Goal: Task Accomplishment & Management: Manage account settings

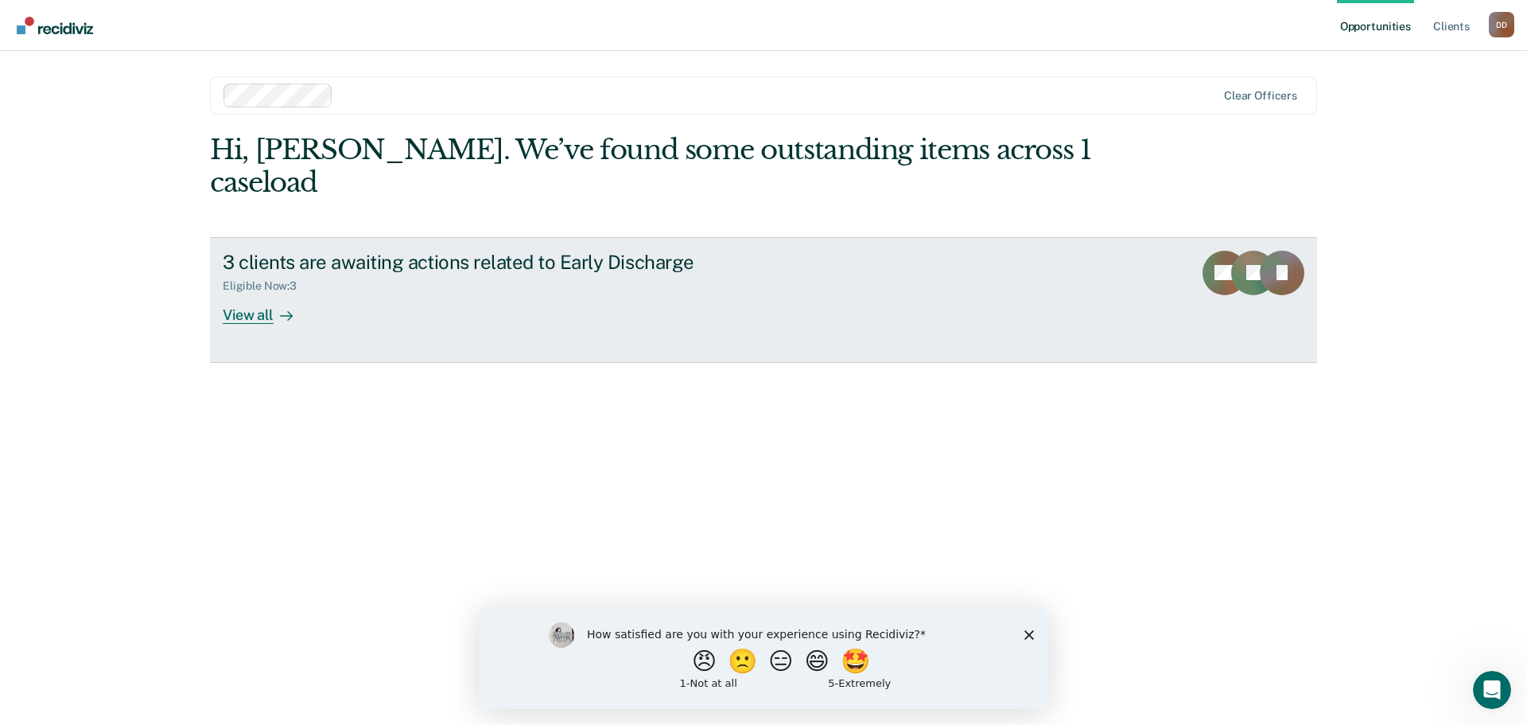
click at [245, 293] on div "View all" at bounding box center [267, 308] width 89 height 31
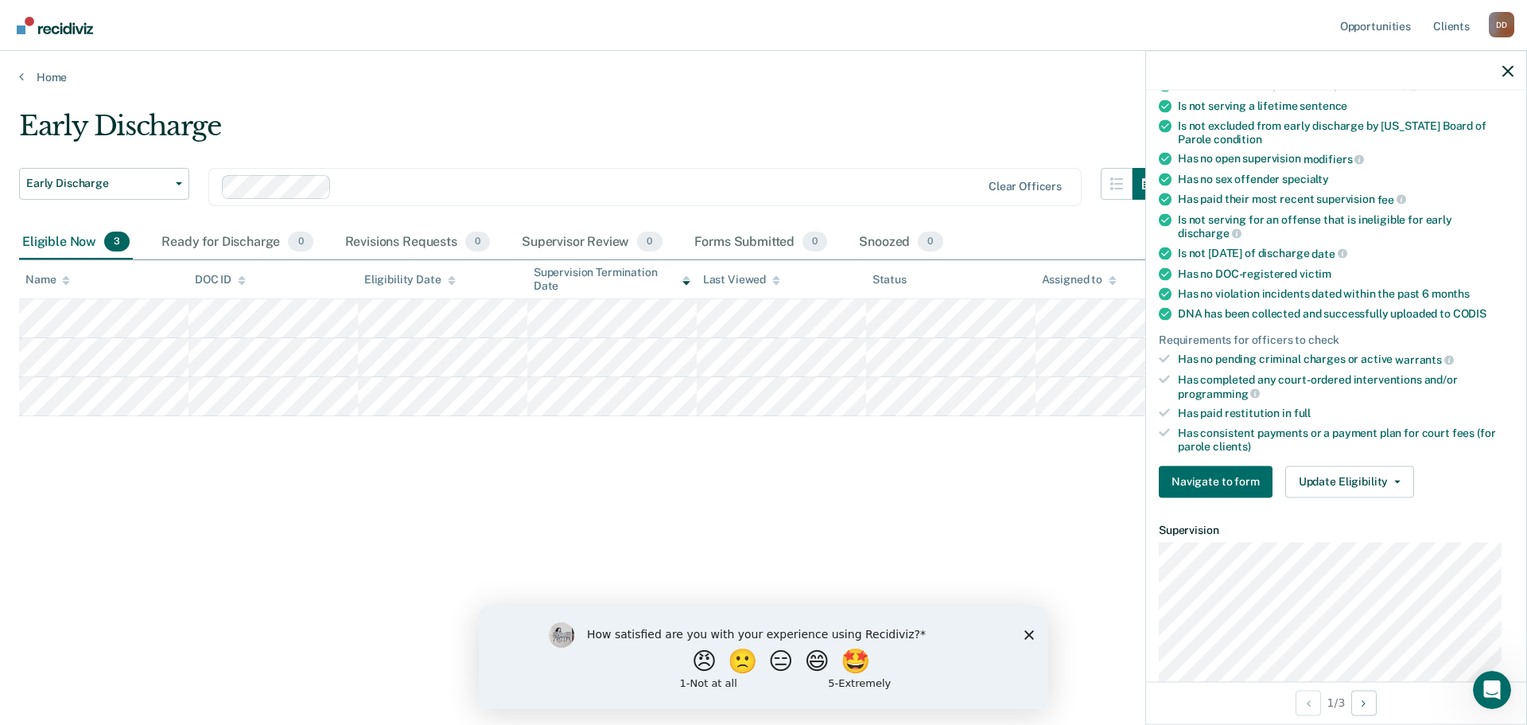
scroll to position [239, 0]
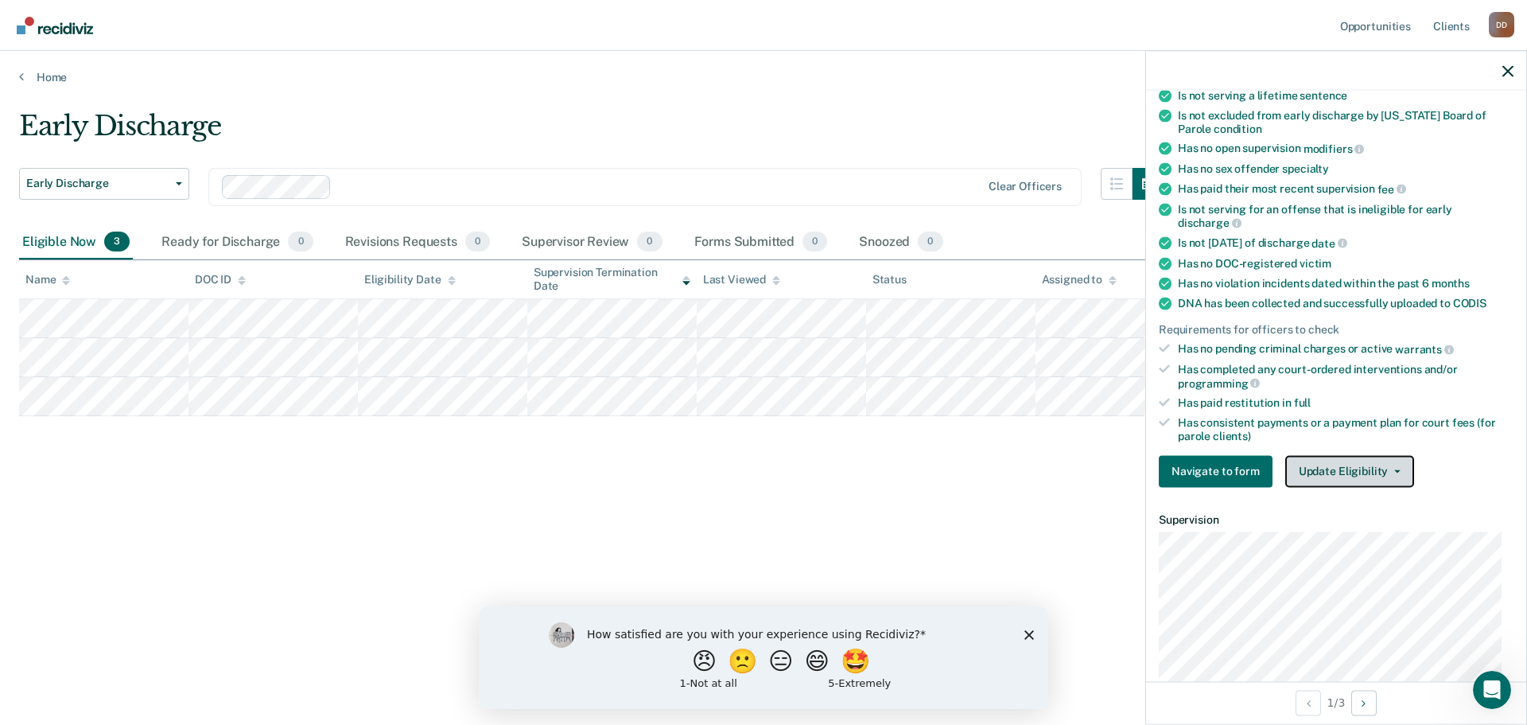
click at [1394, 470] on icon "button" at bounding box center [1397, 470] width 6 height 3
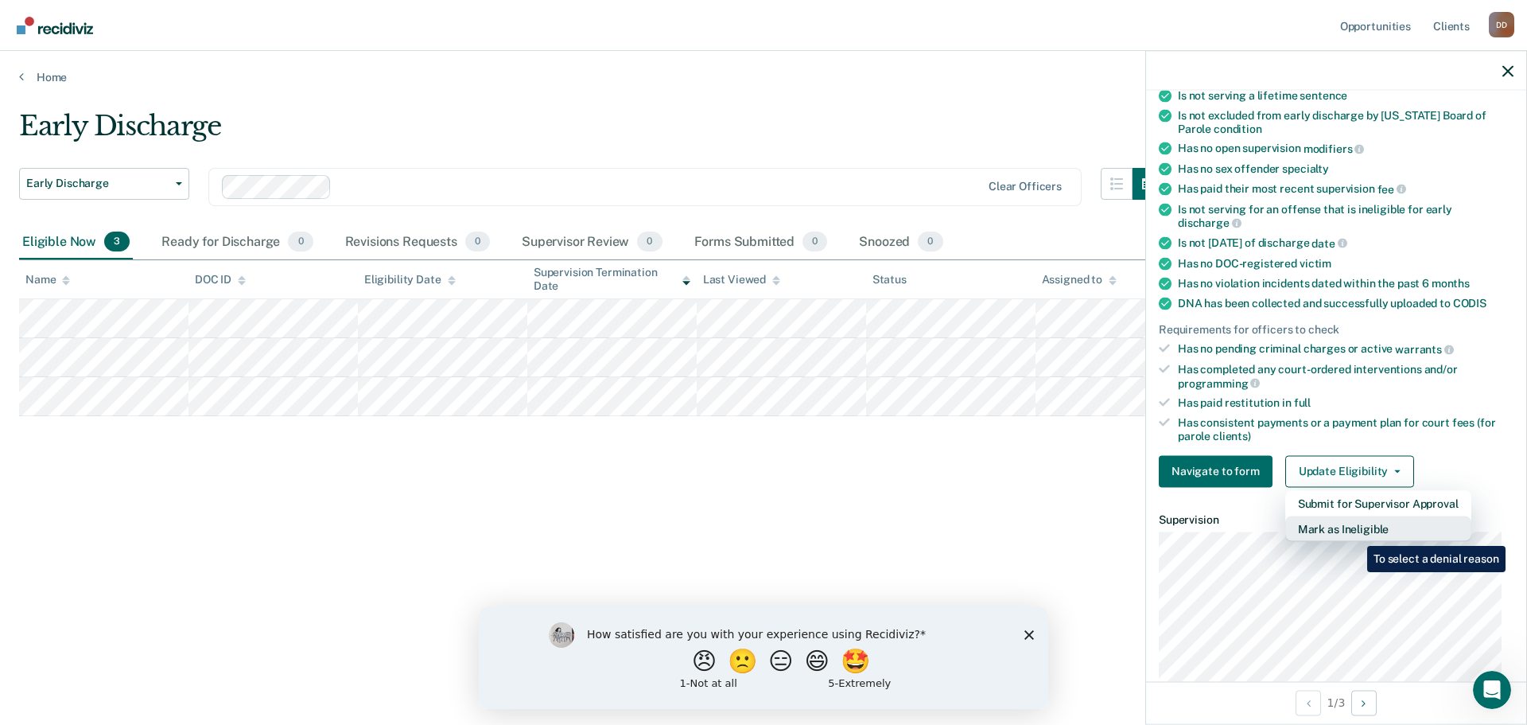
click at [1355, 534] on button "Mark as Ineligible" at bounding box center [1378, 527] width 186 height 25
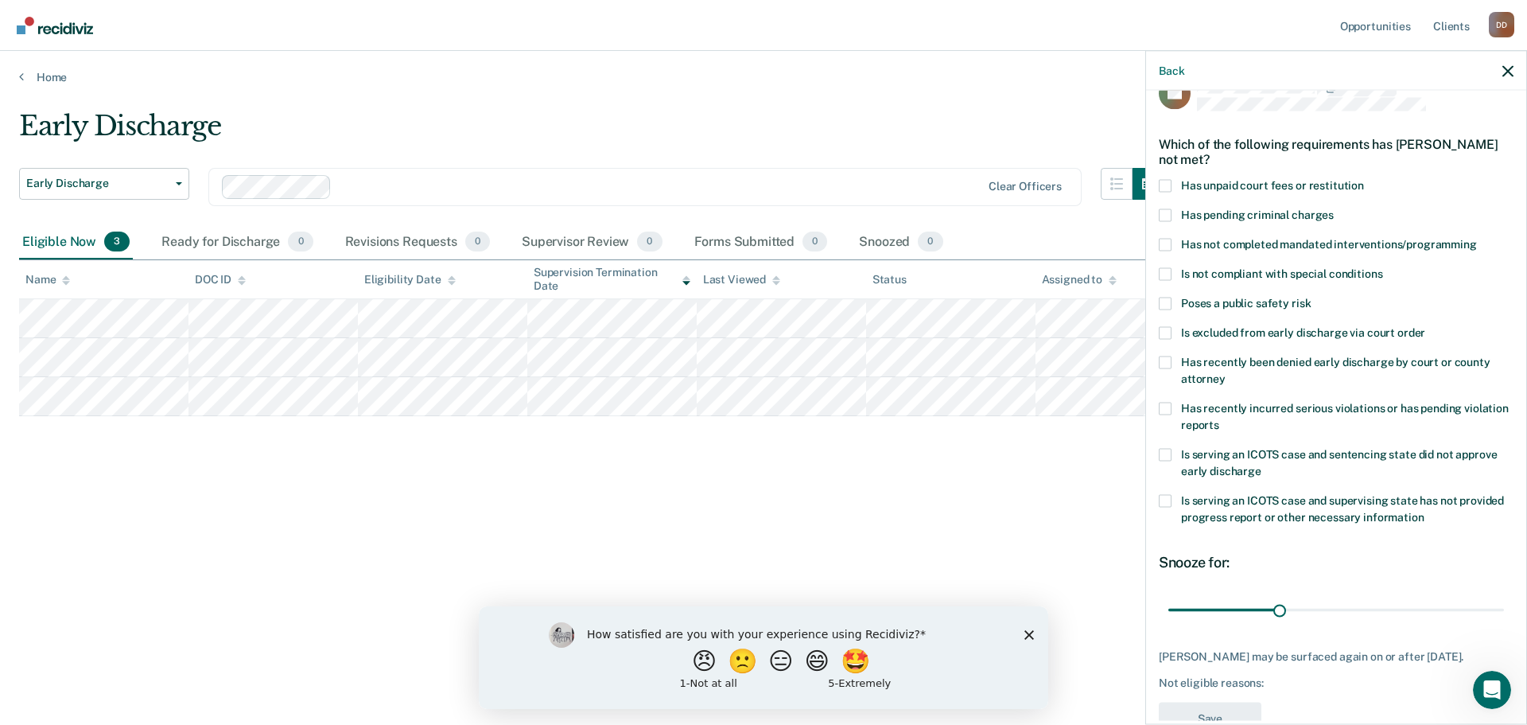
scroll to position [7, 0]
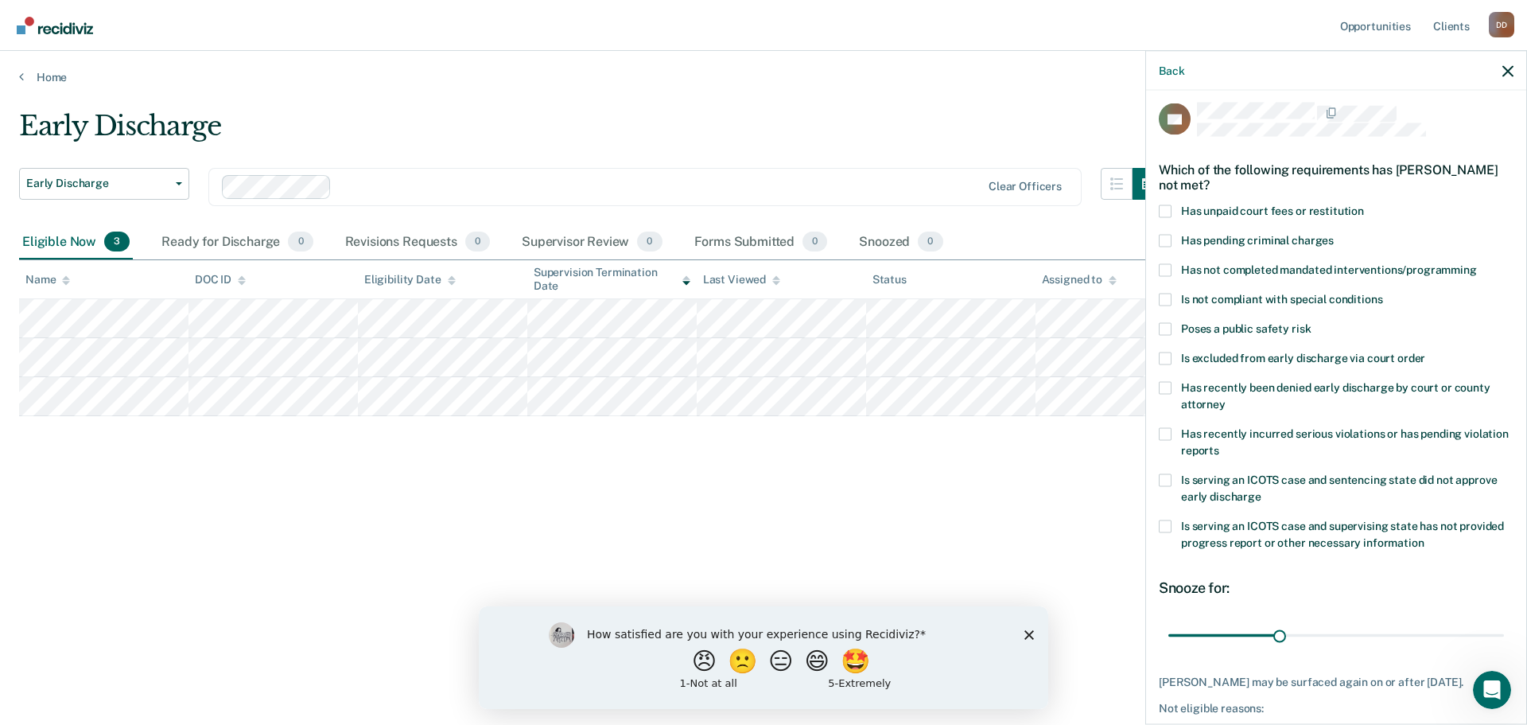
click at [1512, 61] on div "Back" at bounding box center [1336, 71] width 380 height 40
click at [1510, 69] on icon "button" at bounding box center [1508, 70] width 11 height 11
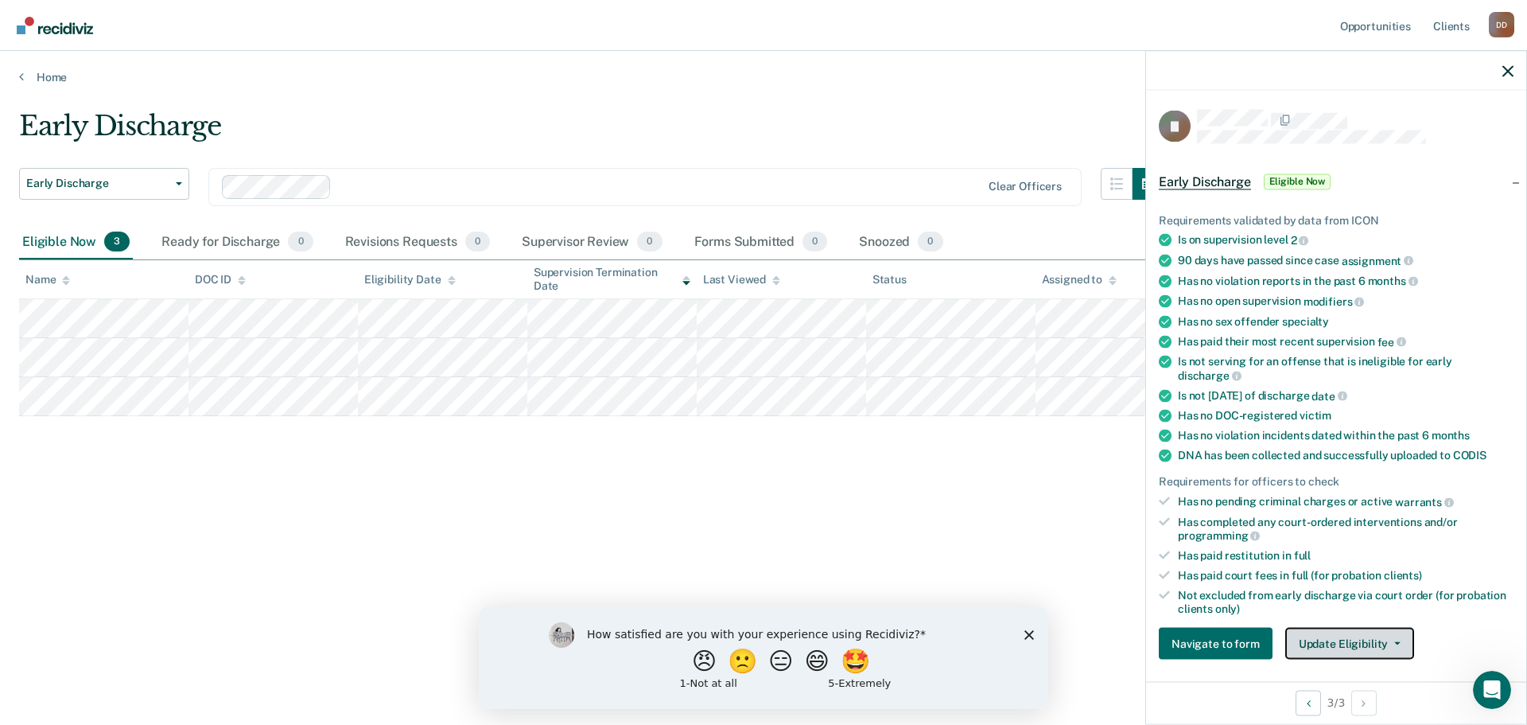
click at [1351, 643] on button "Update Eligibility" at bounding box center [1349, 644] width 129 height 32
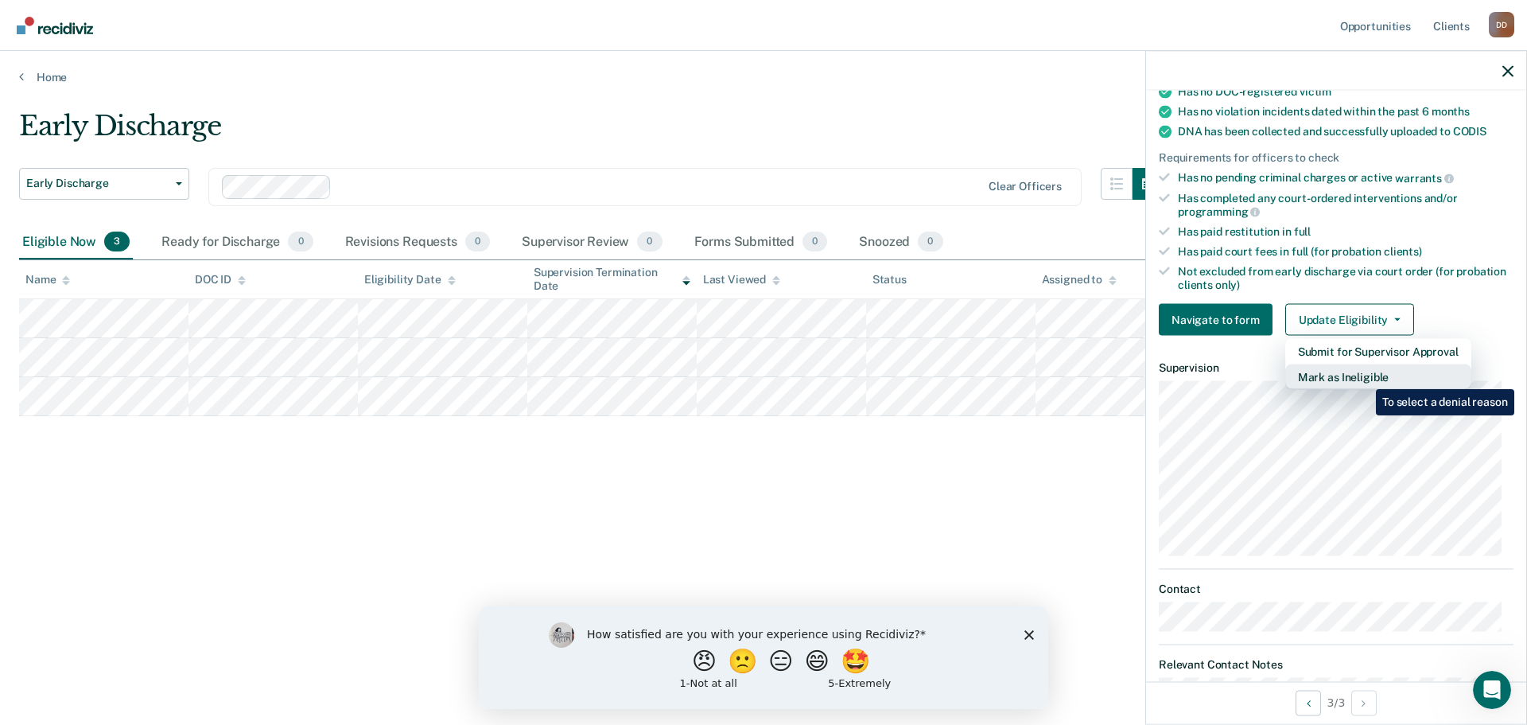
click at [1364, 377] on button "Mark as Ineligible" at bounding box center [1378, 376] width 186 height 25
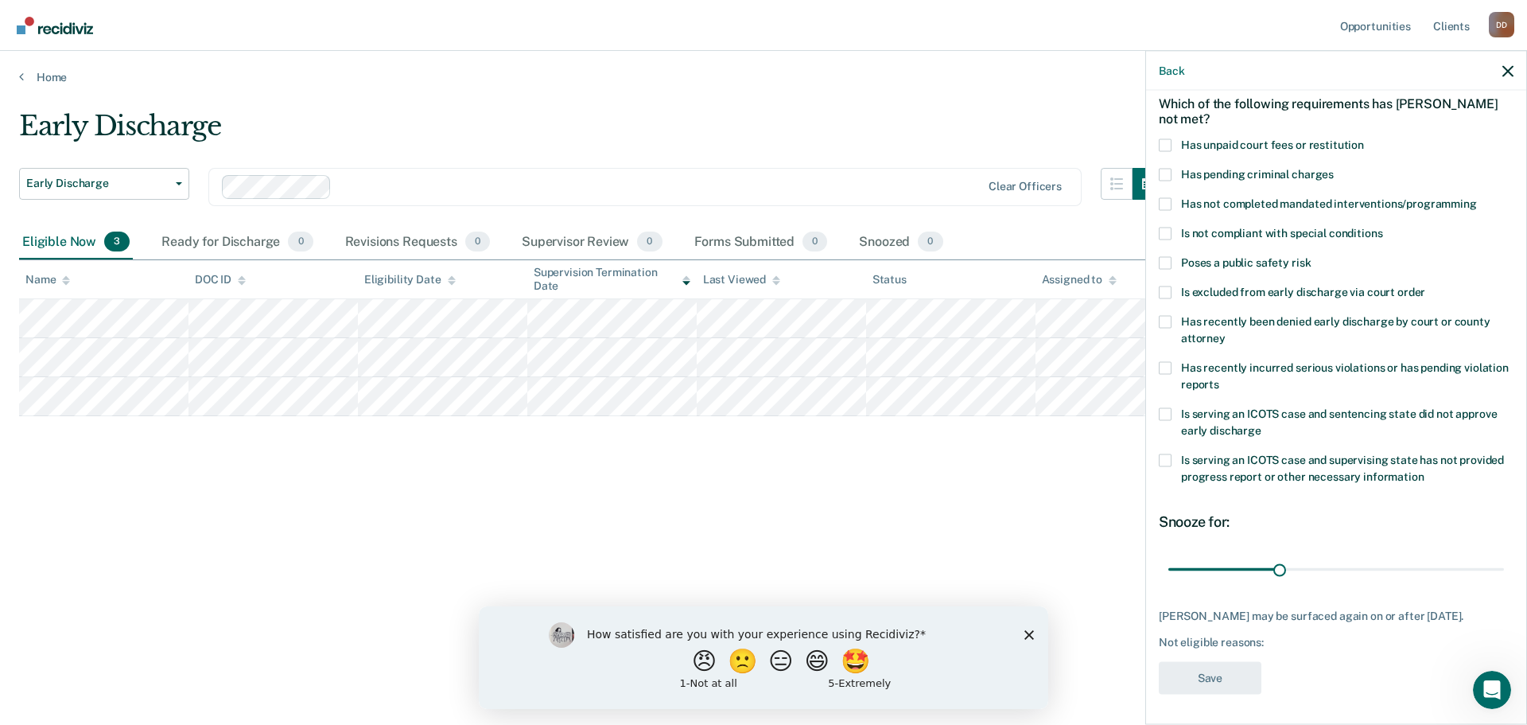
click at [1172, 146] on label "Has unpaid court fees or restitution" at bounding box center [1336, 146] width 355 height 17
click at [1364, 138] on input "Has unpaid court fees or restitution" at bounding box center [1364, 138] width 0 height 0
click at [1207, 675] on button "Save" at bounding box center [1210, 677] width 103 height 33
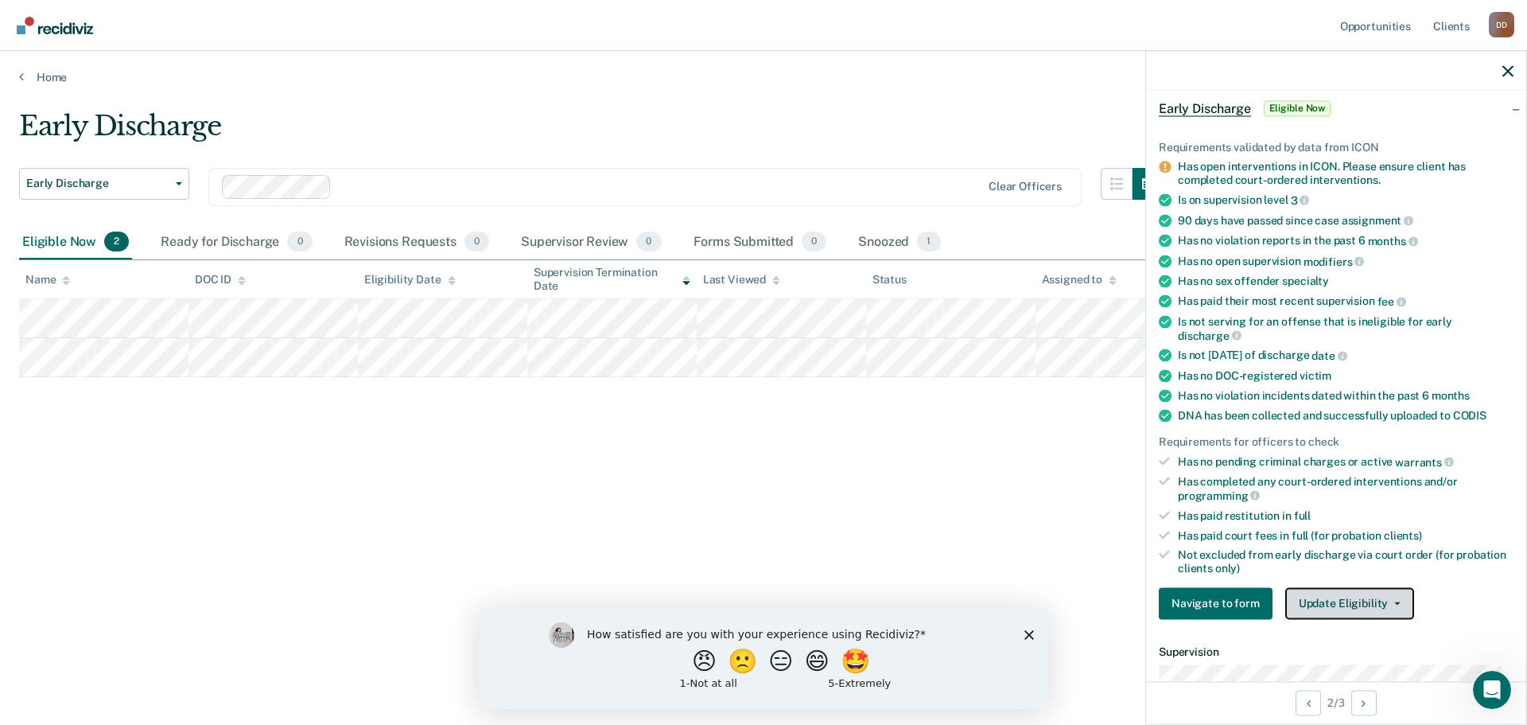
click at [1386, 606] on button "Update Eligibility" at bounding box center [1349, 603] width 129 height 32
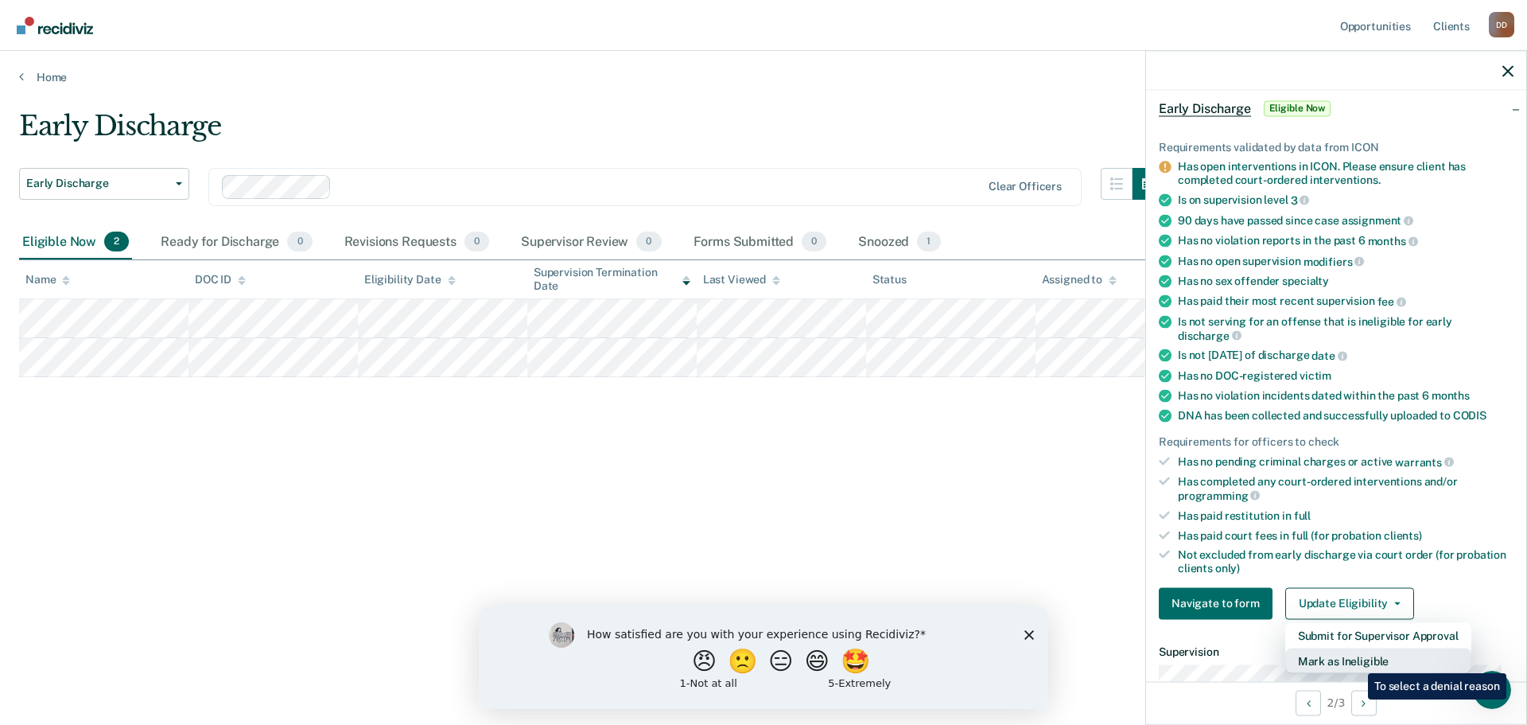
click at [1356, 661] on button "Mark as Ineligible" at bounding box center [1378, 659] width 186 height 25
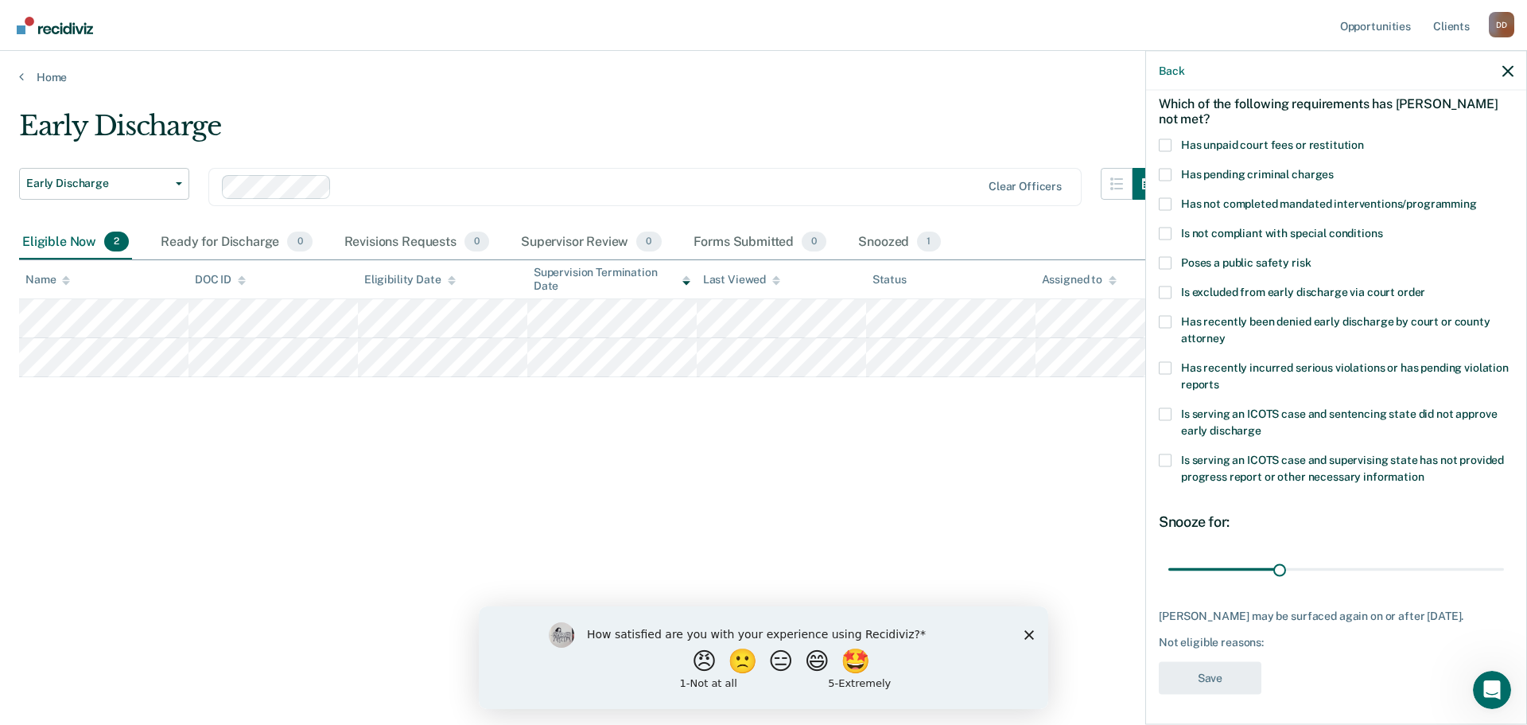
click at [1155, 140] on div "JL Which of the following requirements has Josmar Lewis not met? Has unpaid cou…" at bounding box center [1336, 406] width 380 height 630
click at [1174, 139] on label "Has unpaid court fees or restitution" at bounding box center [1336, 146] width 355 height 17
click at [1364, 138] on input "Has unpaid court fees or restitution" at bounding box center [1364, 138] width 0 height 0
click at [1234, 678] on button "Save" at bounding box center [1210, 677] width 103 height 33
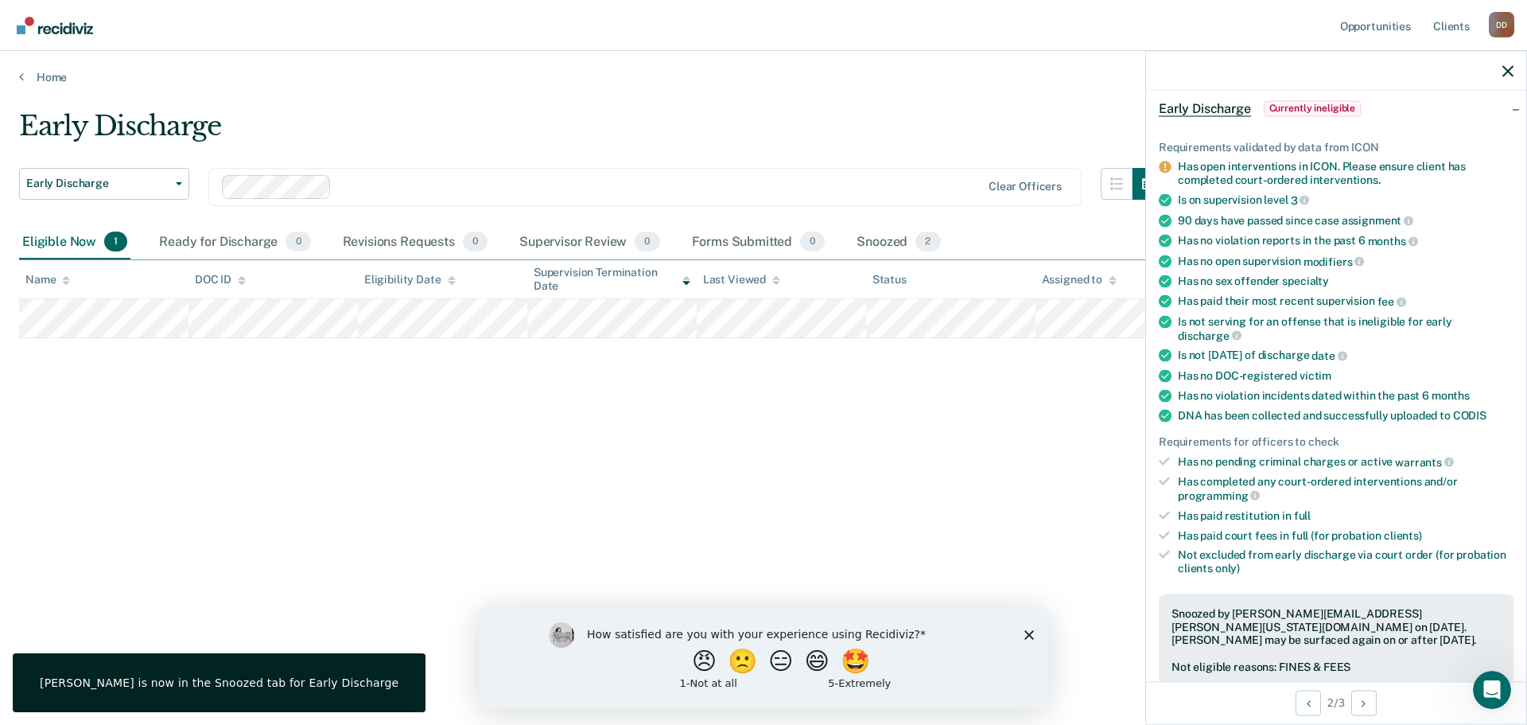
click at [950, 445] on div "Early Discharge Early Discharge Early Discharge Clear officers Eligible Now 1 R…" at bounding box center [763, 358] width 1489 height 496
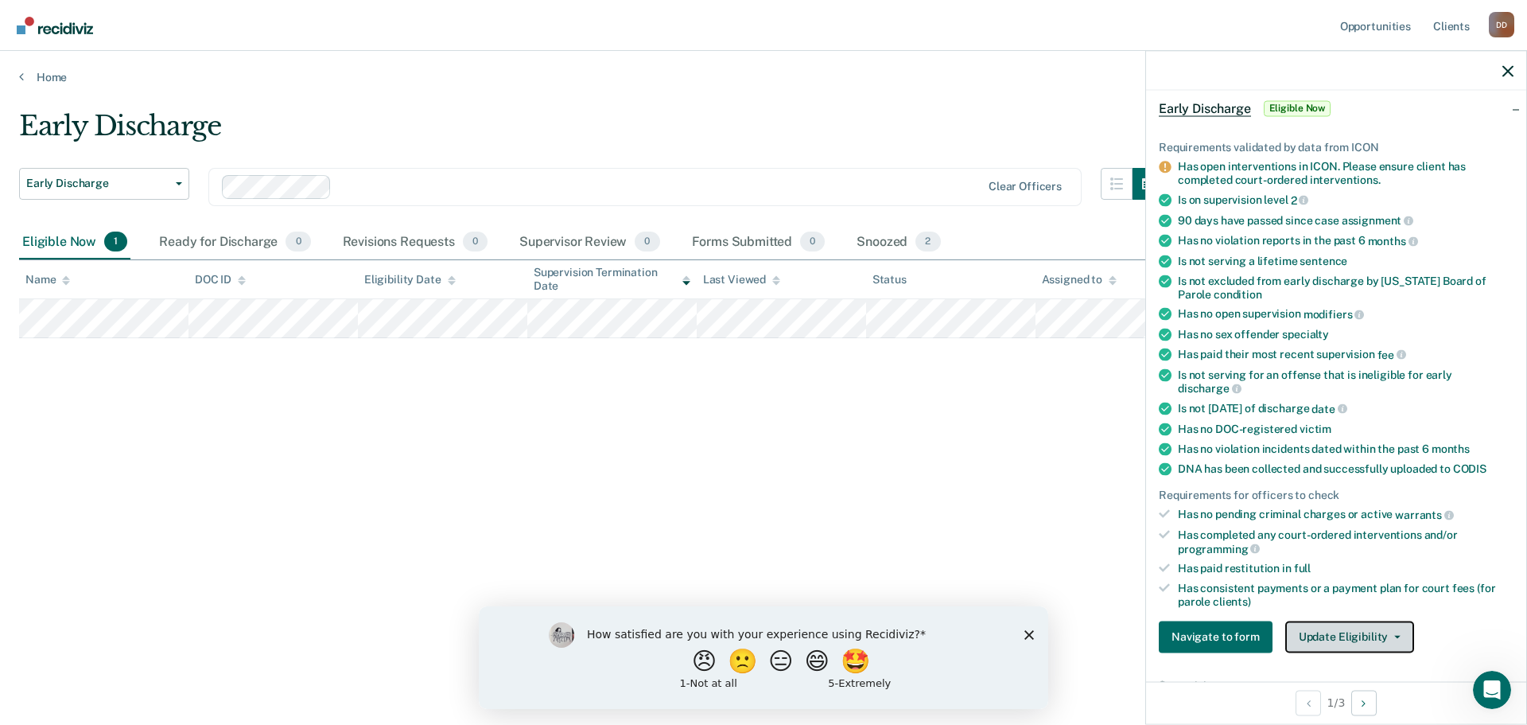
click at [1355, 649] on button "Update Eligibility" at bounding box center [1349, 636] width 129 height 32
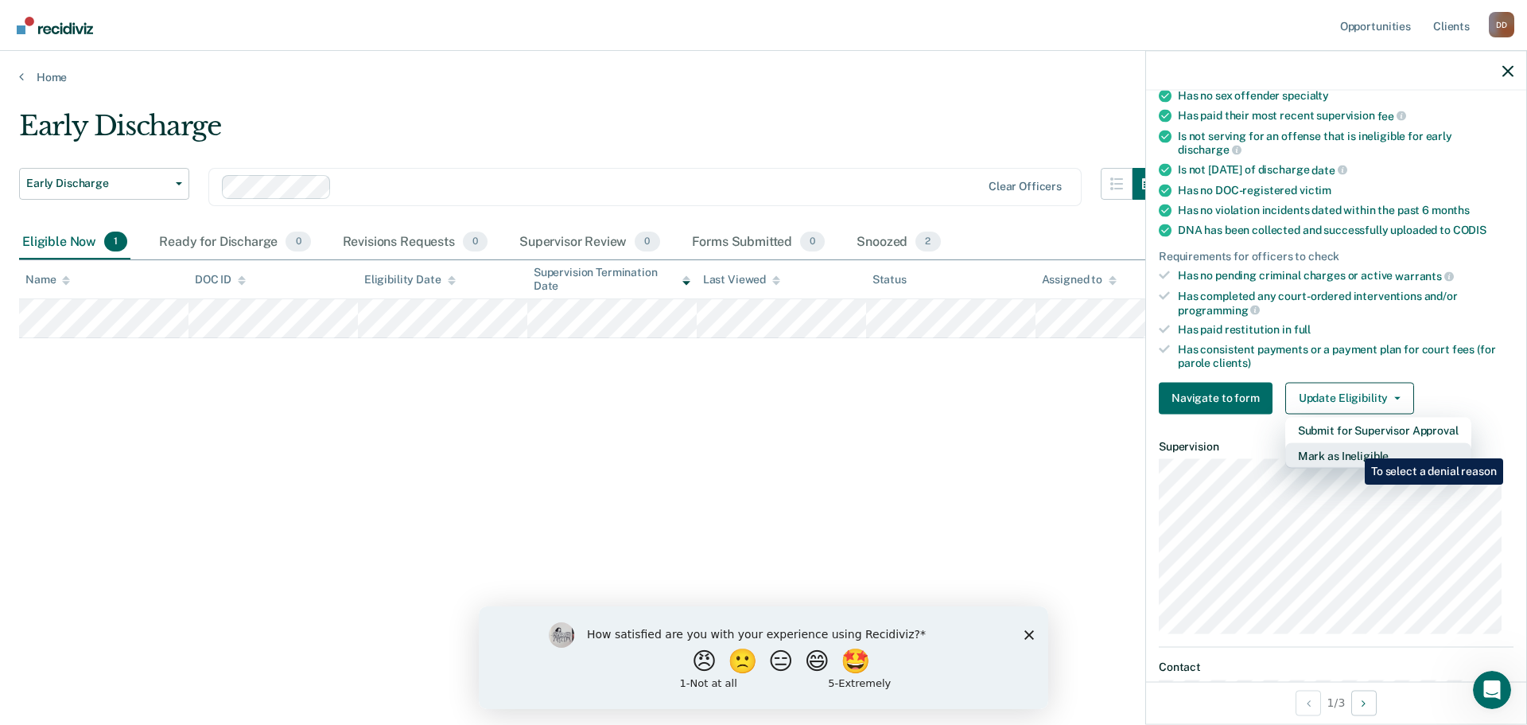
click at [1353, 446] on button "Mark as Ineligible" at bounding box center [1378, 454] width 186 height 25
